Goal: Find specific page/section: Find specific page/section

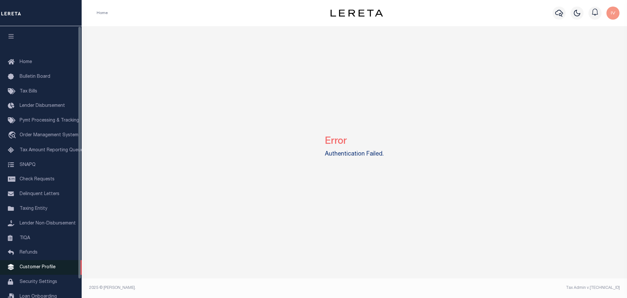
click at [40, 269] on span "Customer Profile" at bounding box center [38, 267] width 36 height 5
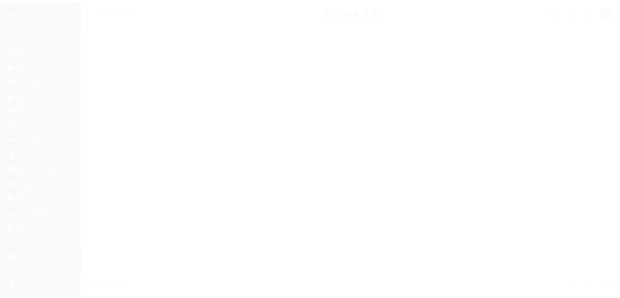
scroll to position [20, 0]
